Goal: Transaction & Acquisition: Purchase product/service

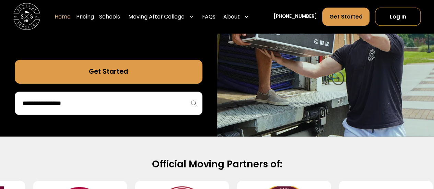
scroll to position [177, 0]
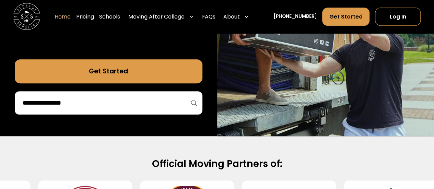
click at [170, 70] on link "Get Started" at bounding box center [109, 71] width 188 height 24
click at [94, 17] on link "Pricing" at bounding box center [85, 17] width 18 height 19
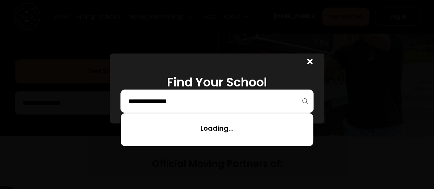
click at [157, 100] on input "search" at bounding box center [217, 101] width 179 height 12
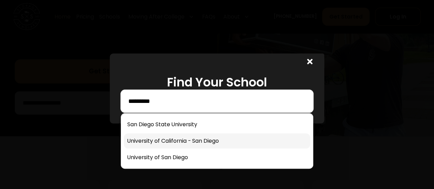
type input "*********"
click at [176, 148] on link at bounding box center [217, 140] width 186 height 15
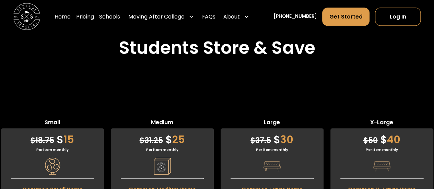
scroll to position [1645, 0]
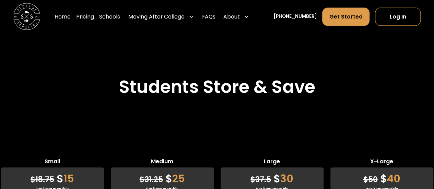
scroll to position [1585, 0]
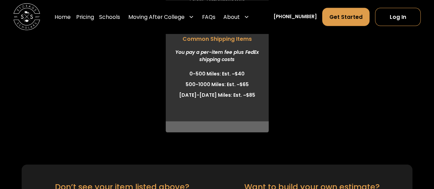
scroll to position [2268, 0]
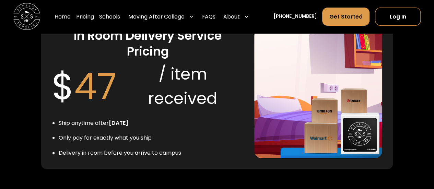
scroll to position [1324, 0]
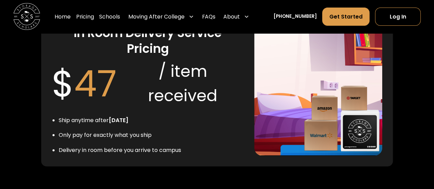
click at [138, 108] on div "/ item received" at bounding box center [183, 83] width 122 height 48
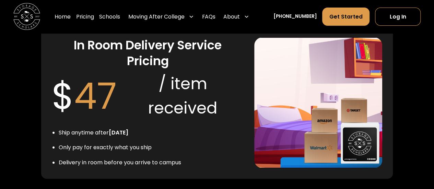
click at [180, 86] on div "$ 47 / item received" at bounding box center [148, 96] width 192 height 54
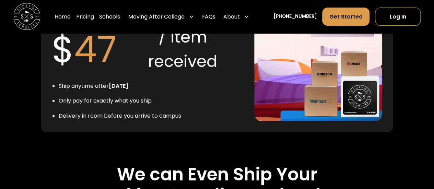
scroll to position [1355, 0]
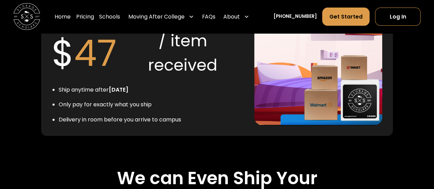
click at [182, 62] on div "/ item received" at bounding box center [183, 53] width 122 height 48
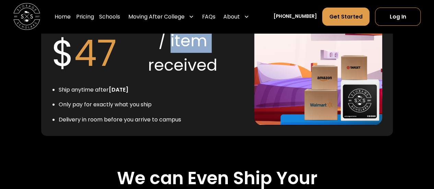
click at [182, 62] on div "/ item received" at bounding box center [183, 53] width 122 height 48
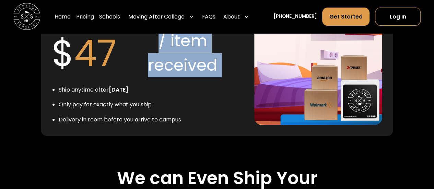
click at [182, 62] on div "/ item received" at bounding box center [183, 53] width 122 height 48
click at [184, 77] on div "/ item received" at bounding box center [183, 53] width 122 height 48
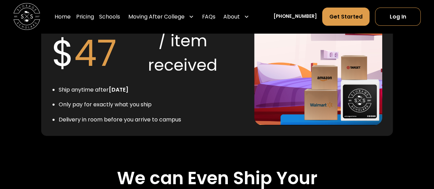
click at [184, 77] on div "/ item received" at bounding box center [183, 53] width 122 height 48
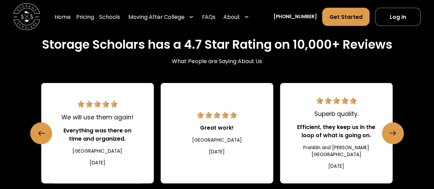
scroll to position [740, 0]
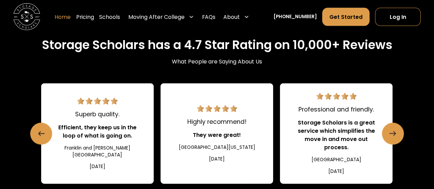
click at [71, 21] on link "Home" at bounding box center [63, 17] width 16 height 19
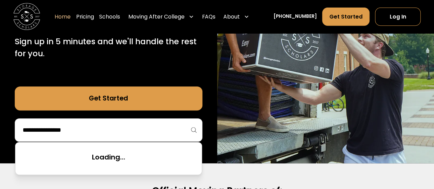
click at [129, 125] on input "search" at bounding box center [108, 130] width 173 height 12
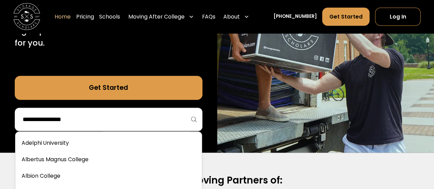
scroll to position [161, 0]
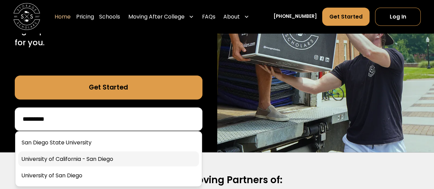
type input "*********"
click at [112, 159] on link at bounding box center [108, 158] width 181 height 15
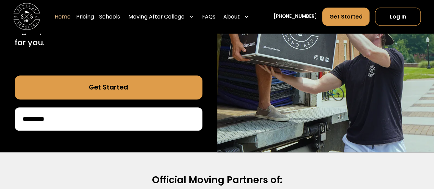
scroll to position [246, 0]
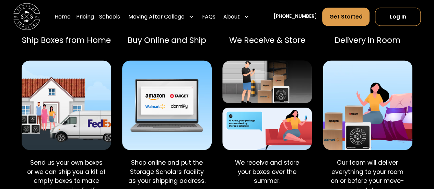
scroll to position [577, 0]
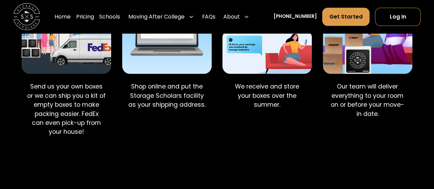
click at [77, 88] on p "Send us your own boxes or we can ship you a kit of empty boxes to make packing …" at bounding box center [66, 109] width 79 height 54
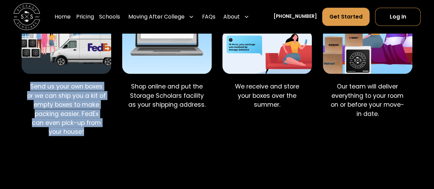
click at [77, 88] on p "Send us your own boxes or we can ship you a kit of empty boxes to make packing …" at bounding box center [66, 109] width 79 height 54
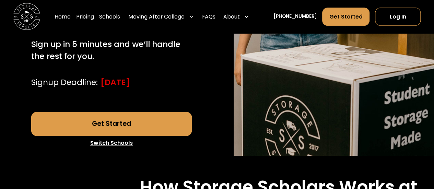
scroll to position [222, 0]
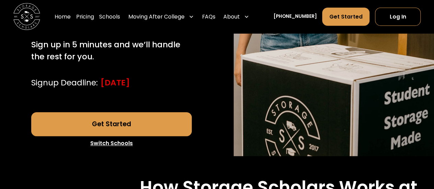
click at [102, 124] on link "Get Started" at bounding box center [111, 124] width 161 height 24
